Goal: Navigation & Orientation: Find specific page/section

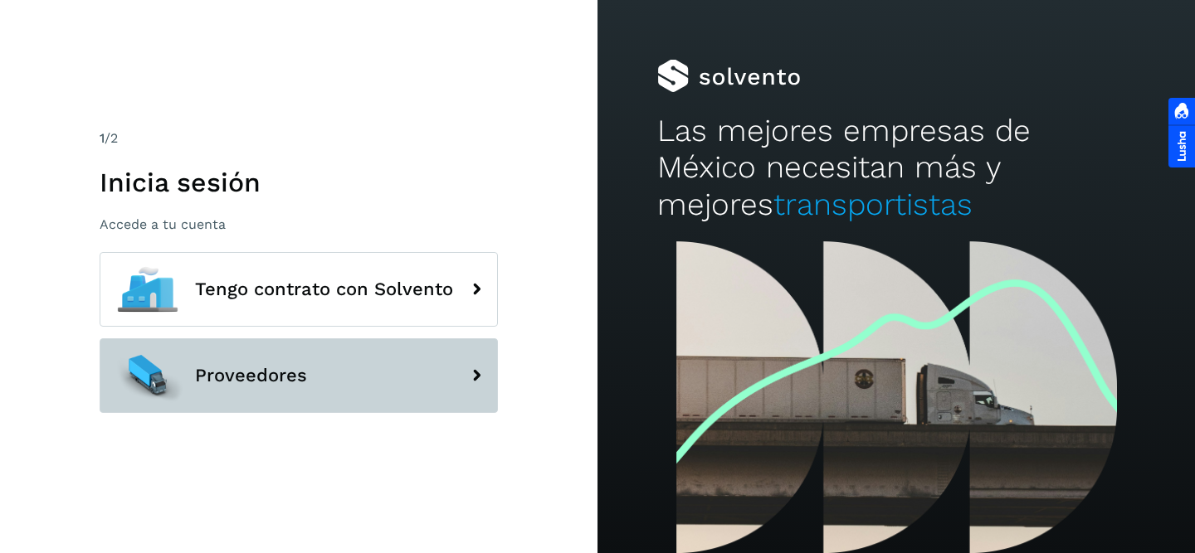
click at [322, 367] on button "Proveedores" at bounding box center [299, 376] width 398 height 75
